Goal: Task Accomplishment & Management: Manage account settings

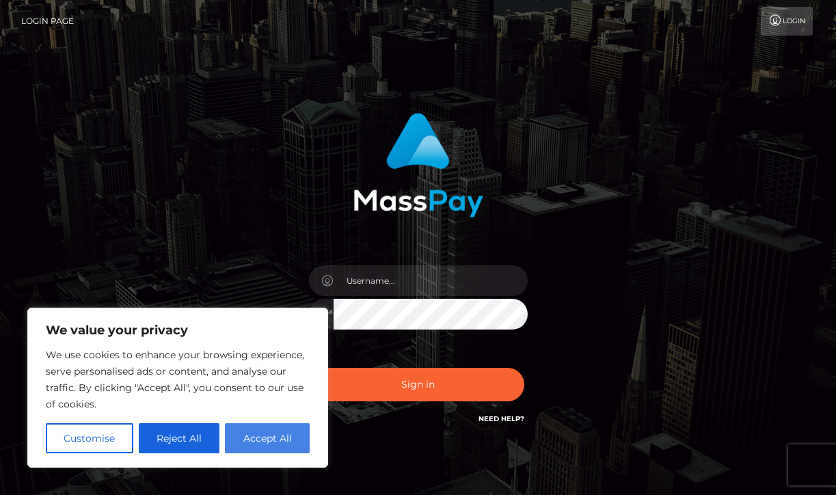
click at [254, 441] on button "Accept All" at bounding box center [267, 438] width 85 height 30
checkbox input "true"
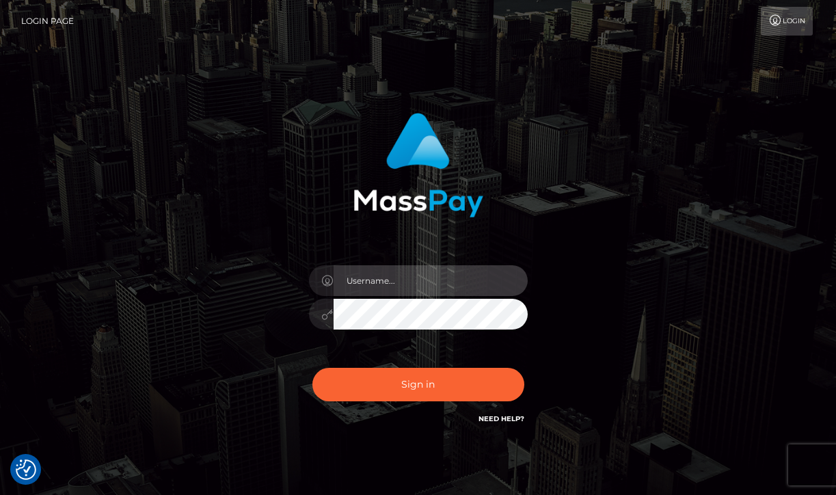
type input "[EMAIL_ADDRESS][DOMAIN_NAME]"
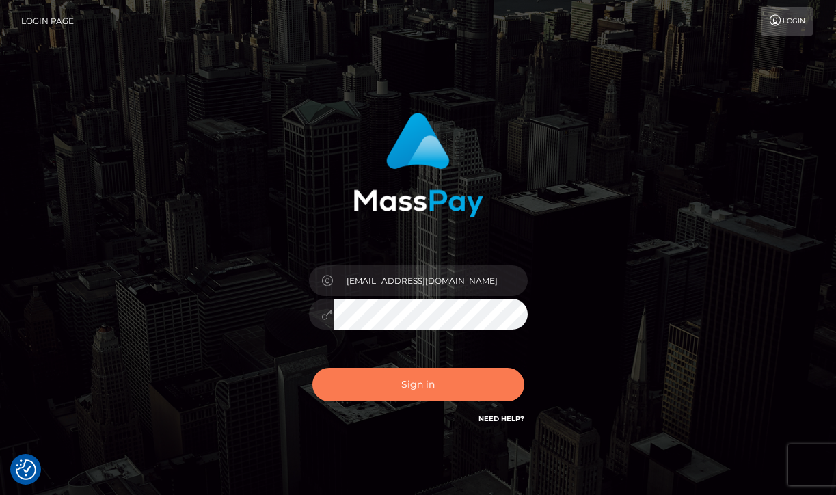
click at [398, 387] on button "Sign in" at bounding box center [418, 384] width 212 height 33
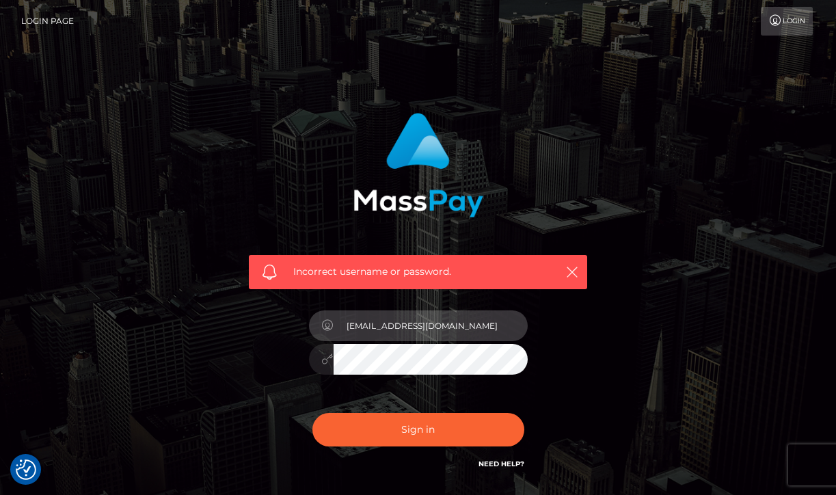
type input "[EMAIL_ADDRESS][DOMAIN_NAME]"
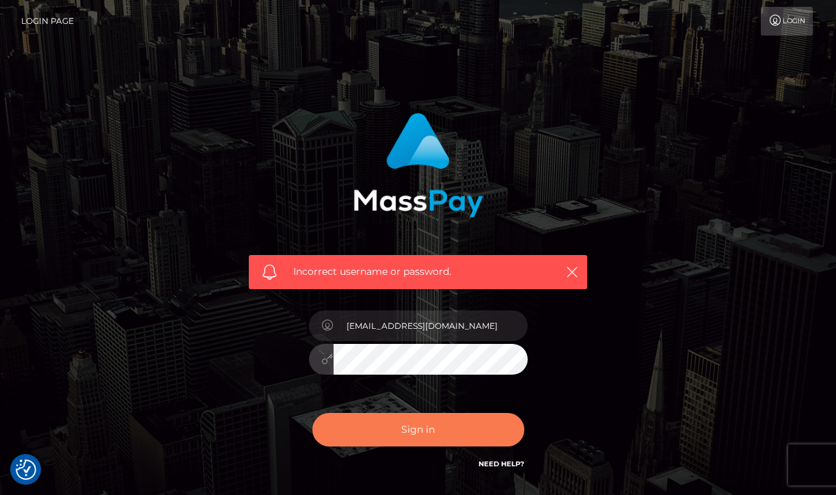
click at [414, 421] on button "Sign in" at bounding box center [418, 429] width 212 height 33
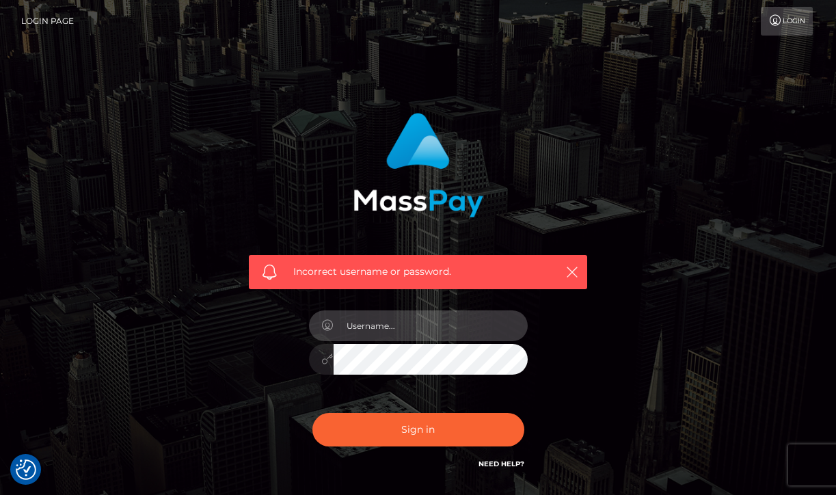
click at [416, 321] on input "text" at bounding box center [431, 325] width 194 height 31
type input "[EMAIL_ADDRESS][DOMAIN_NAME]"
click at [406, 439] on button "Sign in" at bounding box center [418, 429] width 212 height 33
checkbox input "true"
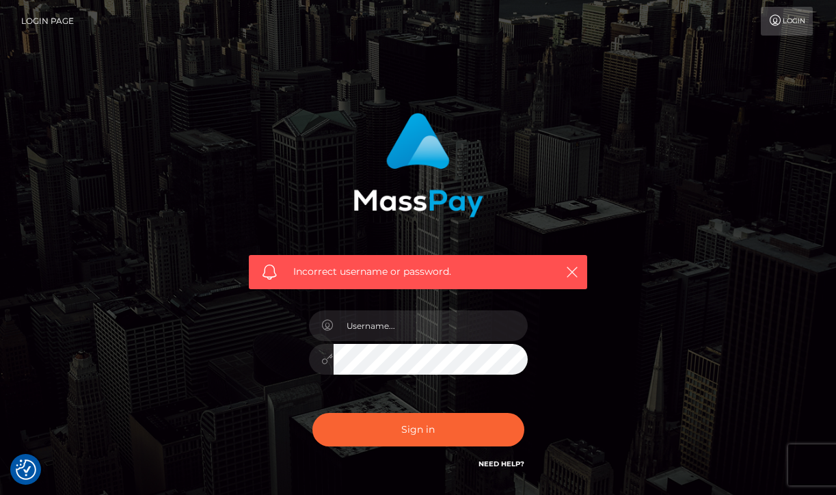
checkbox input "true"
click at [496, 467] on link "Need Help?" at bounding box center [501, 463] width 46 height 9
click at [778, 29] on link "Login" at bounding box center [787, 21] width 52 height 29
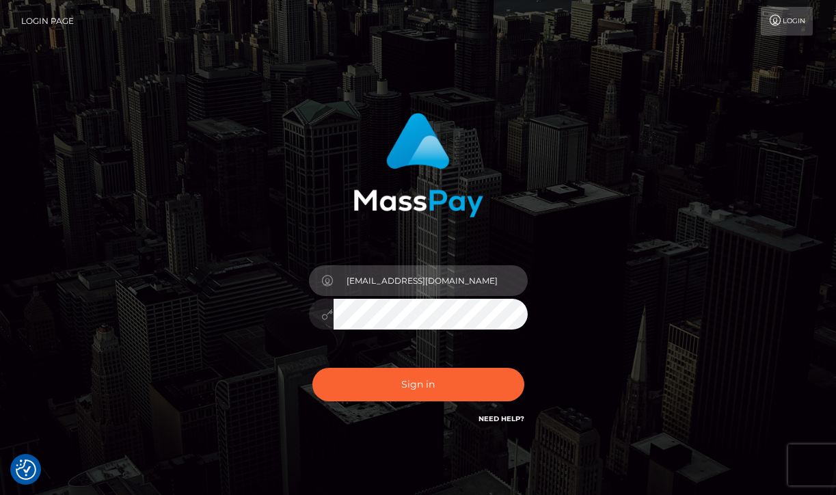
type input "[EMAIL_ADDRESS][DOMAIN_NAME]"
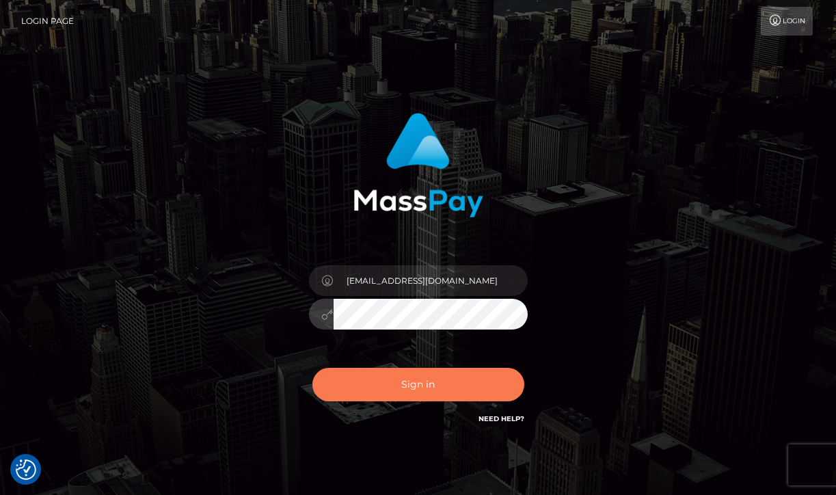
click at [434, 383] on button "Sign in" at bounding box center [418, 384] width 212 height 33
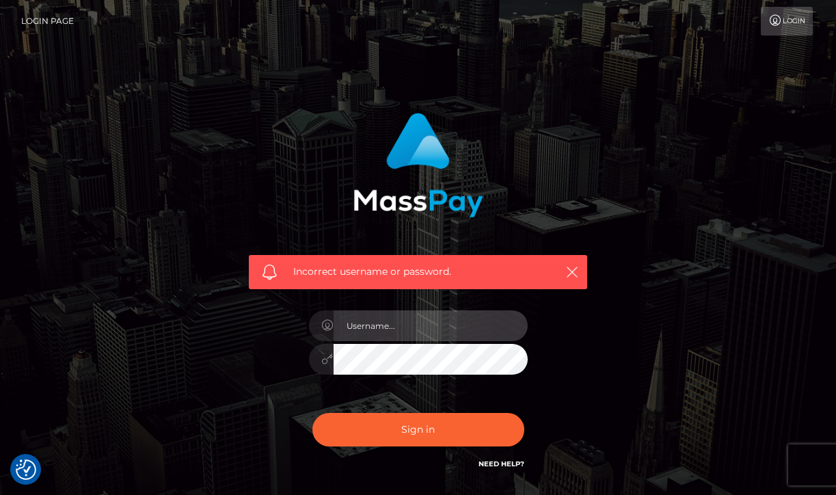
type input "thoseprettytoes3@gmail.com"
click at [325, 359] on icon at bounding box center [328, 358] width 12 height 11
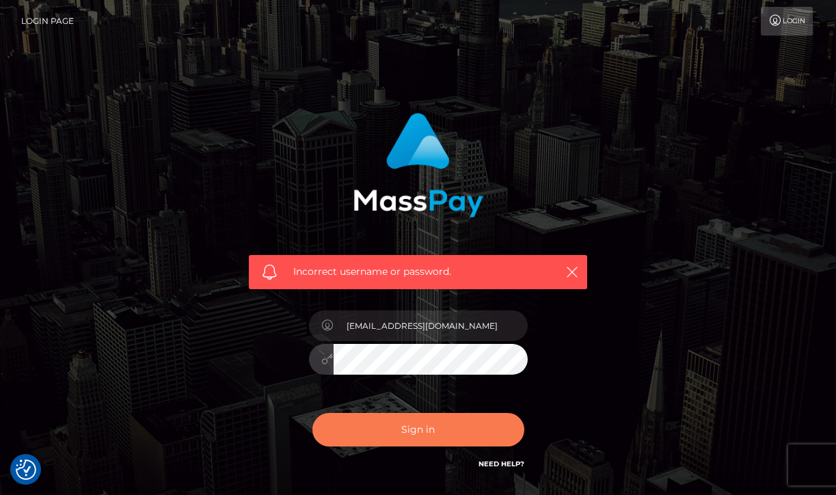
click at [412, 430] on button "Sign in" at bounding box center [418, 429] width 212 height 33
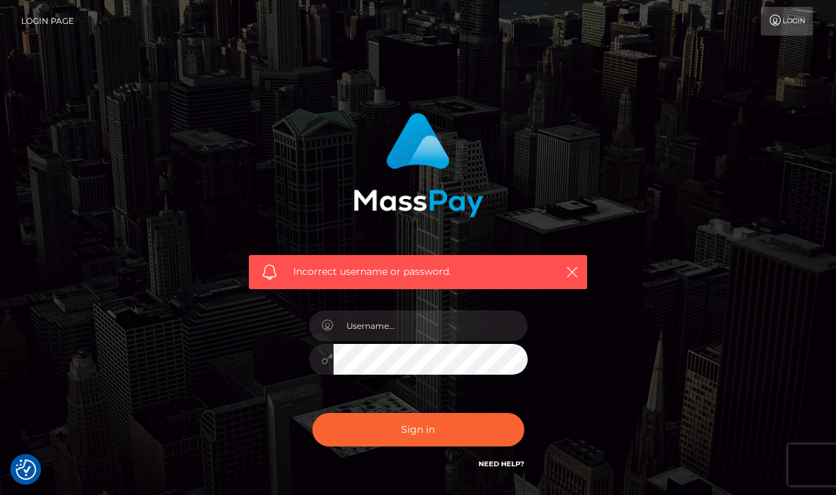
click at [495, 463] on link "Need Help?" at bounding box center [501, 463] width 46 height 9
